Goal: Task Accomplishment & Management: Manage account settings

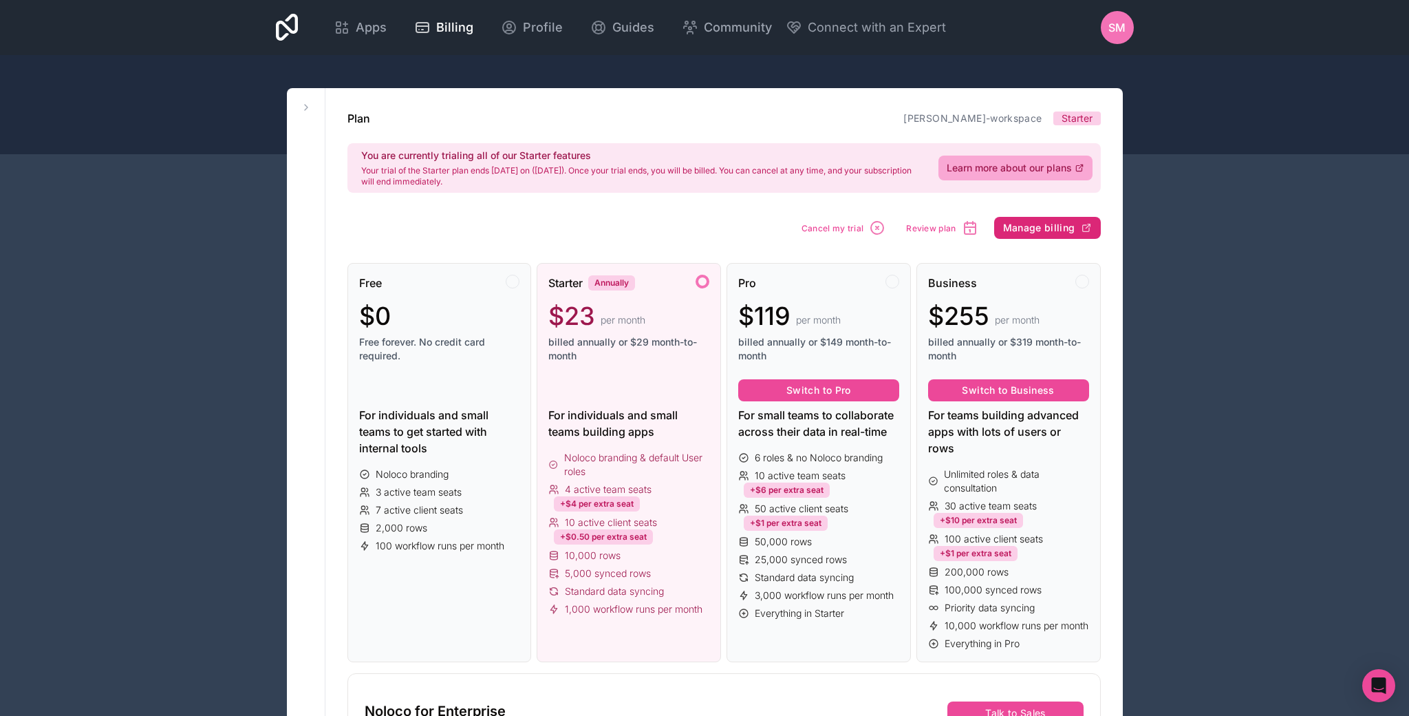
click at [1051, 227] on span "Manage billing" at bounding box center [1039, 228] width 72 height 12
click at [831, 224] on span "Cancel my trial" at bounding box center [833, 228] width 63 height 10
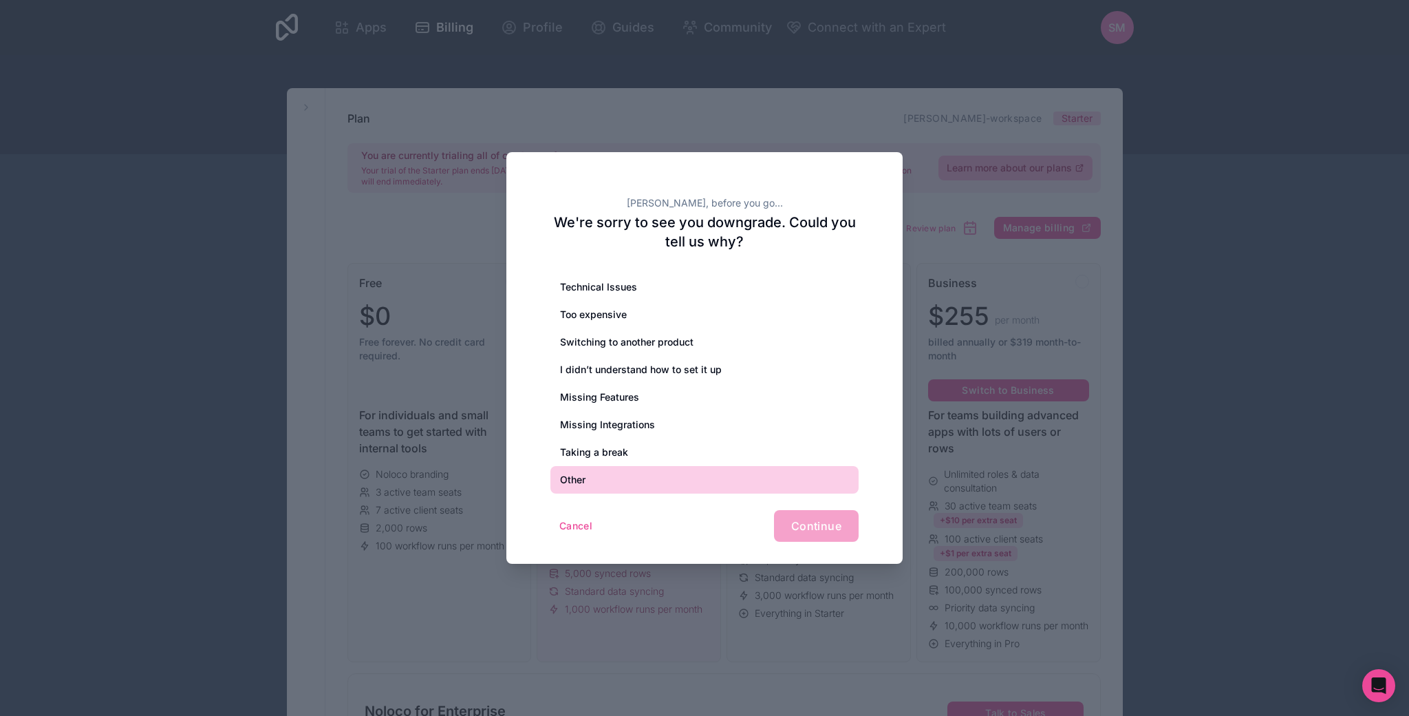
click at [585, 473] on div "Other" at bounding box center [704, 480] width 308 height 28
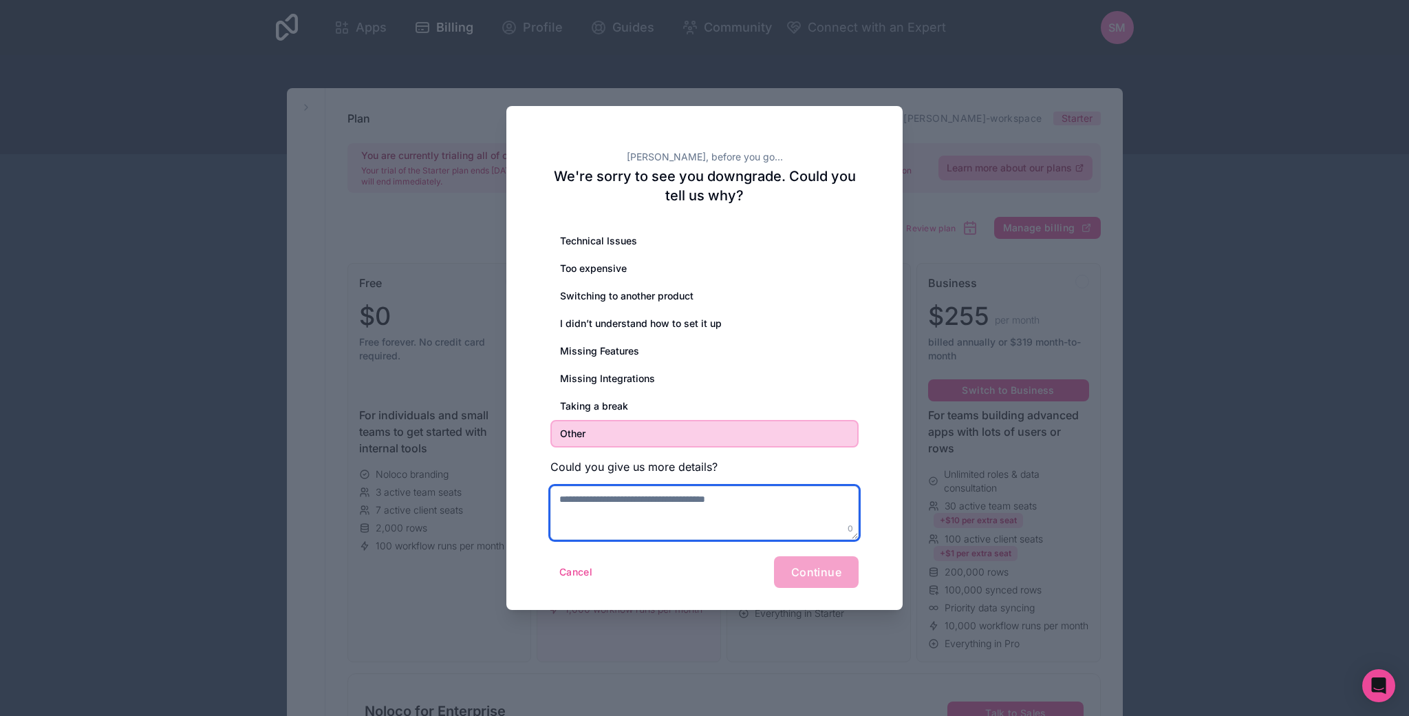
click at [585, 513] on textarea at bounding box center [704, 513] width 308 height 54
type textarea "**********"
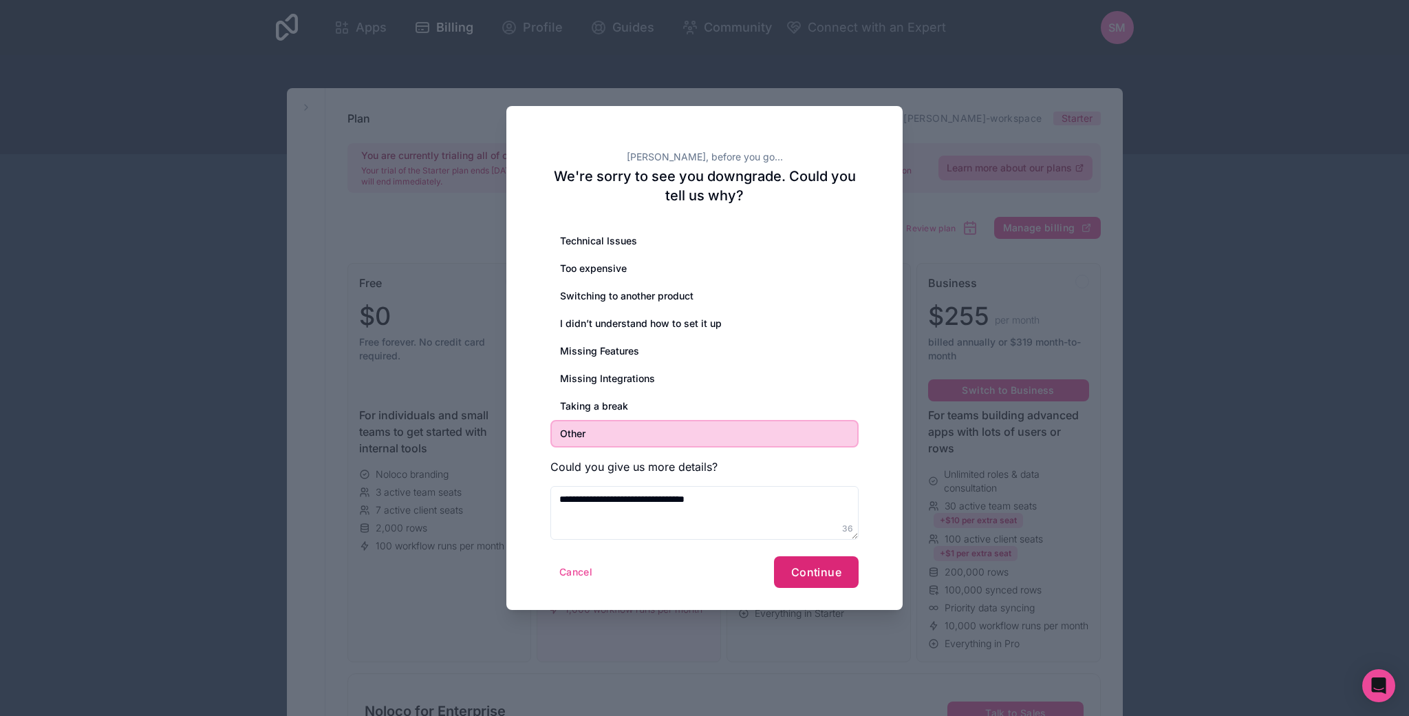
click at [830, 570] on span "Continue" at bounding box center [816, 572] width 50 height 14
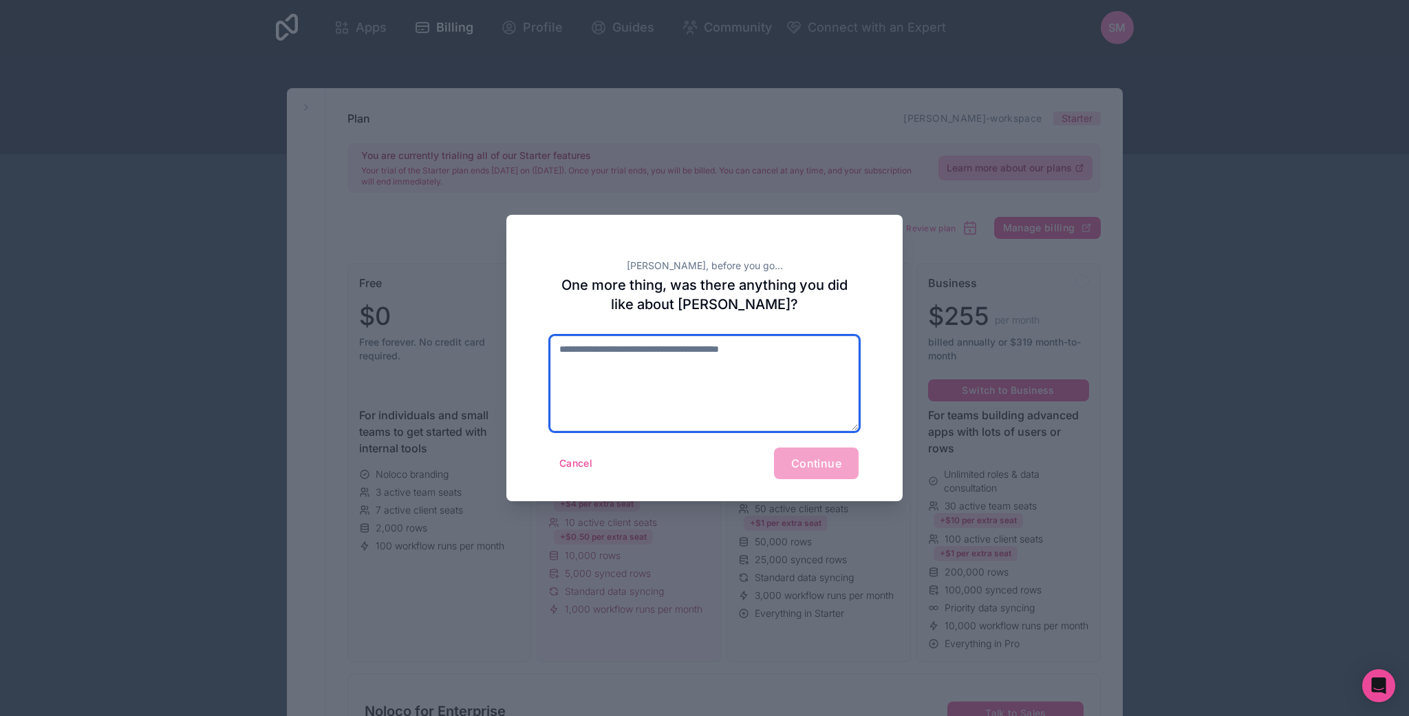
click at [606, 378] on textarea at bounding box center [704, 383] width 308 height 95
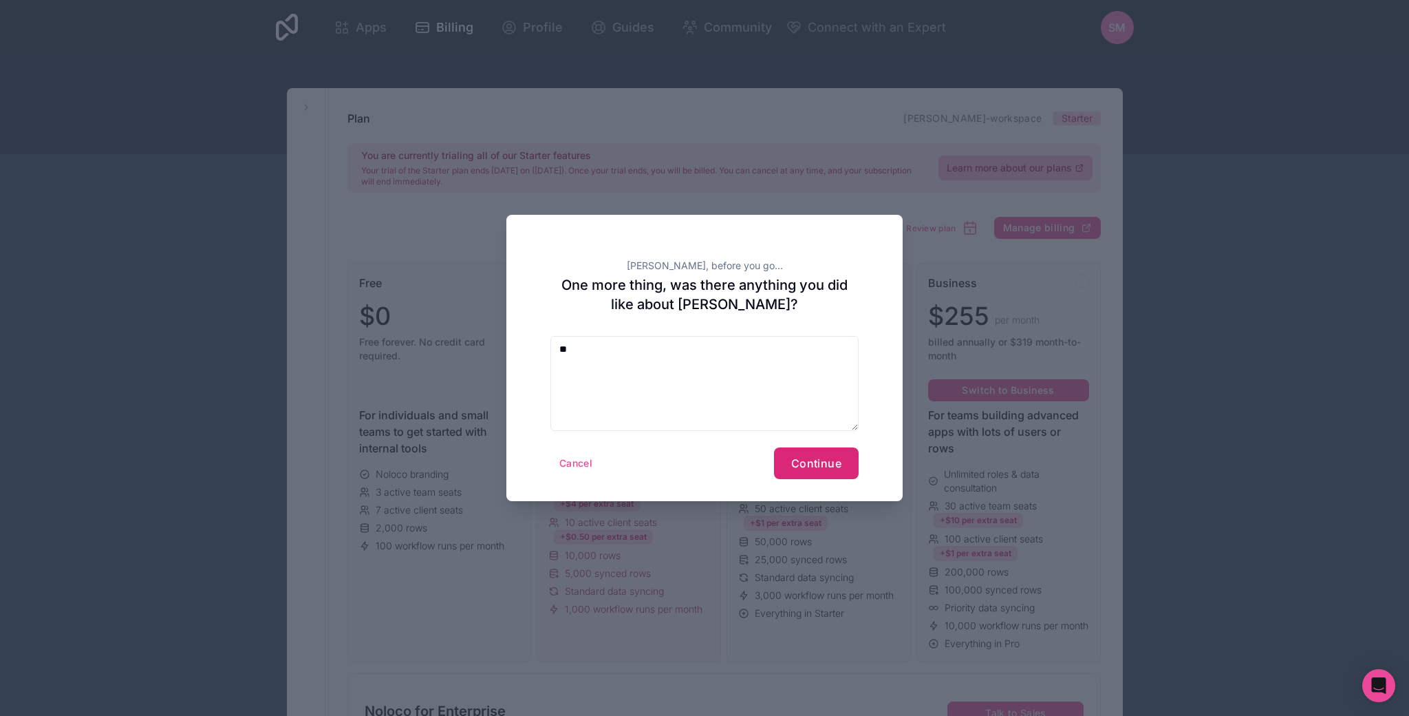
click at [806, 464] on span "Continue" at bounding box center [816, 463] width 50 height 14
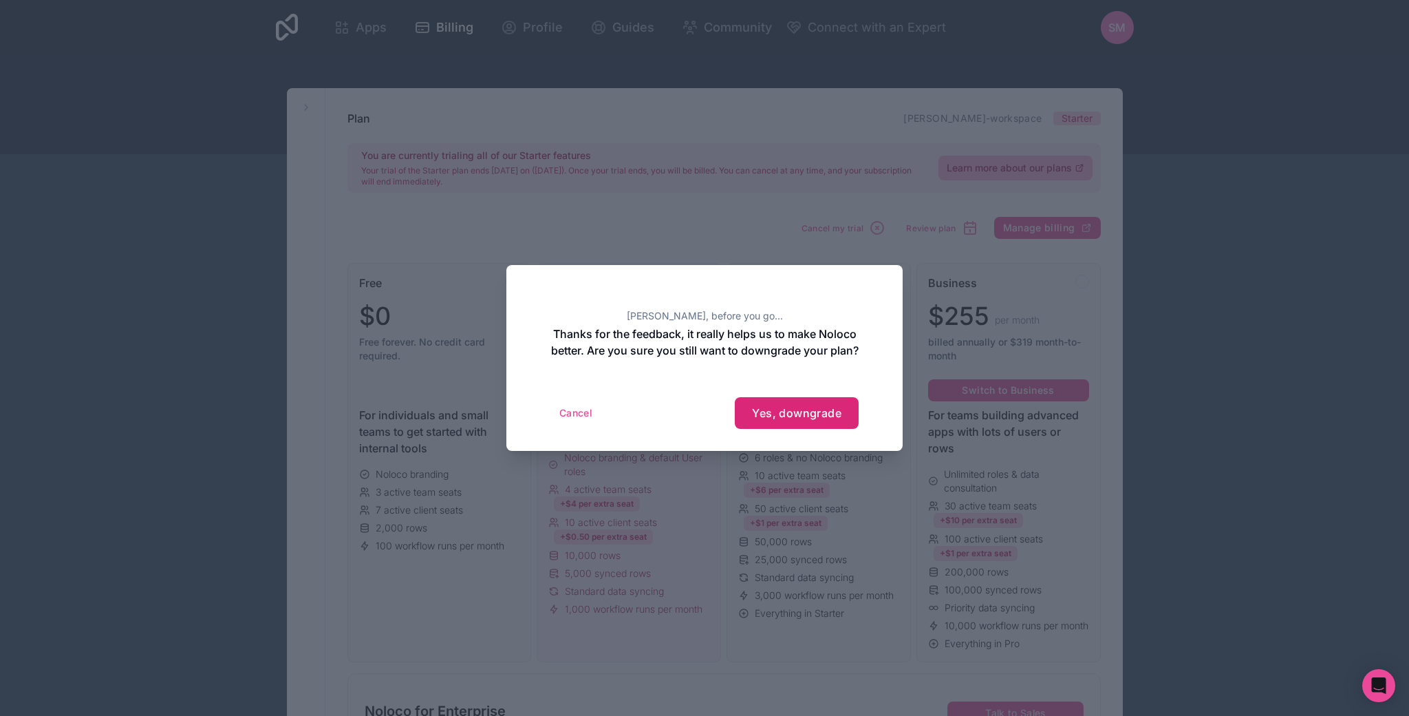
click at [798, 419] on span "Yes, downgrade" at bounding box center [796, 413] width 89 height 14
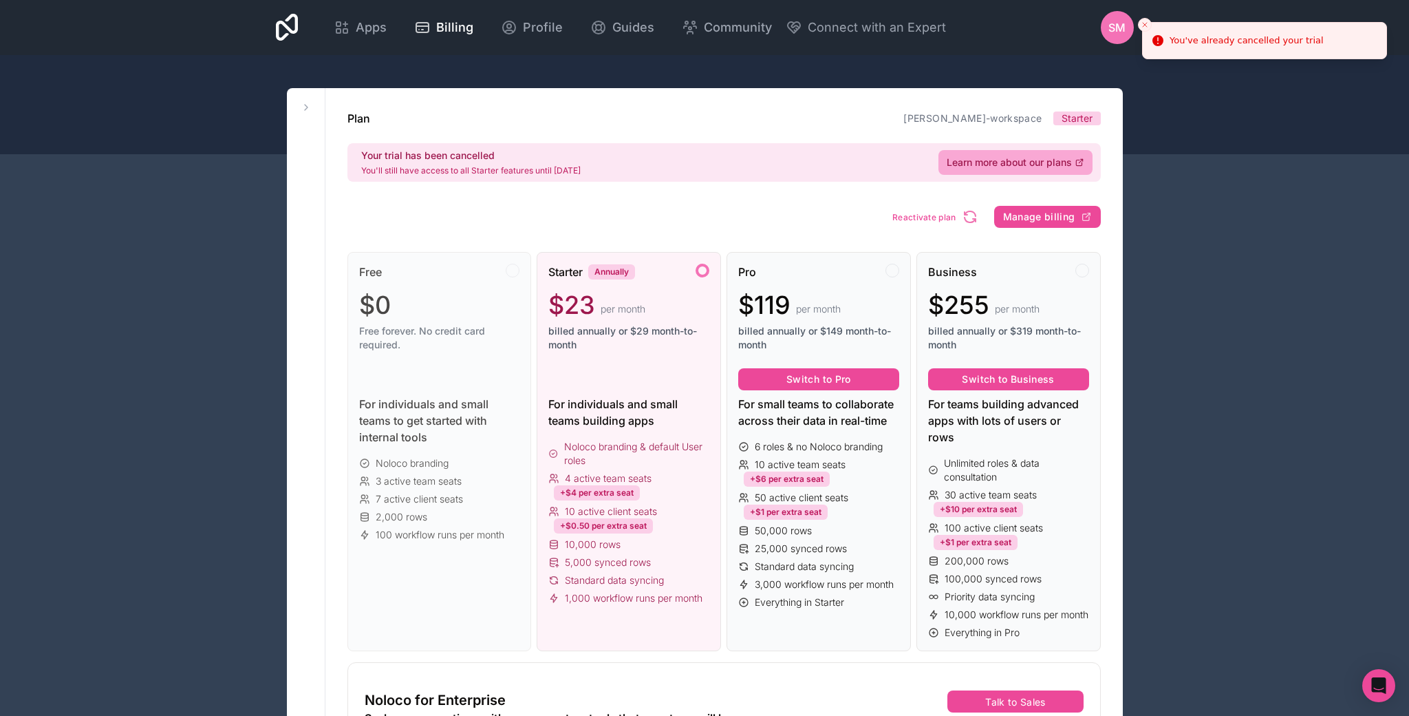
click at [764, 235] on div "Free $0 Free forever. No credit card required. For individuals and small teams …" at bounding box center [723, 524] width 753 height 589
